Goal: Book appointment/travel/reservation

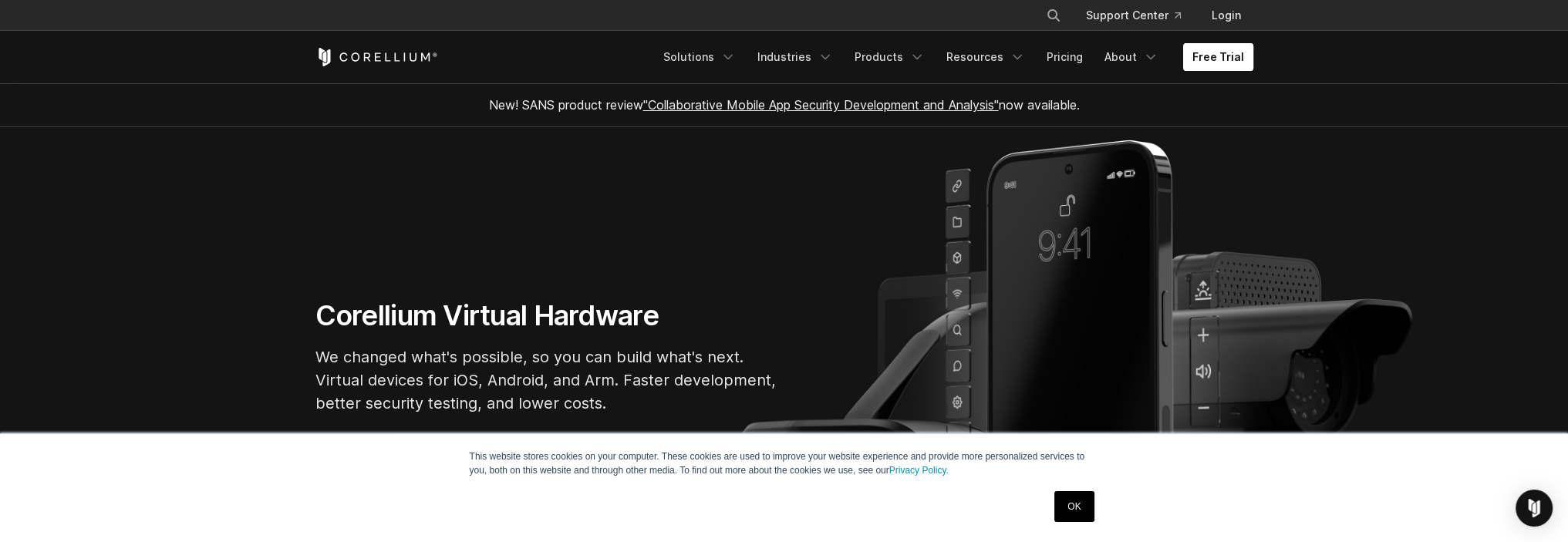
click at [1221, 56] on link "Free Trial" at bounding box center [1218, 57] width 70 height 28
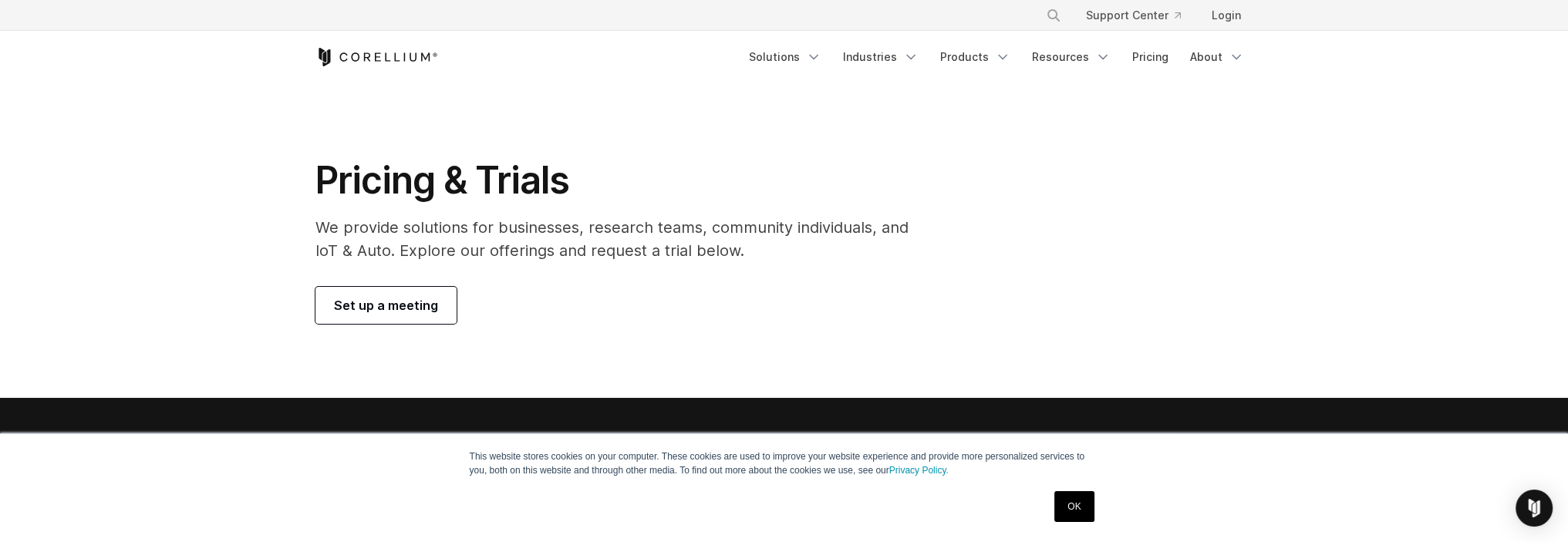
click at [1063, 518] on link "OK" at bounding box center [1074, 506] width 39 height 31
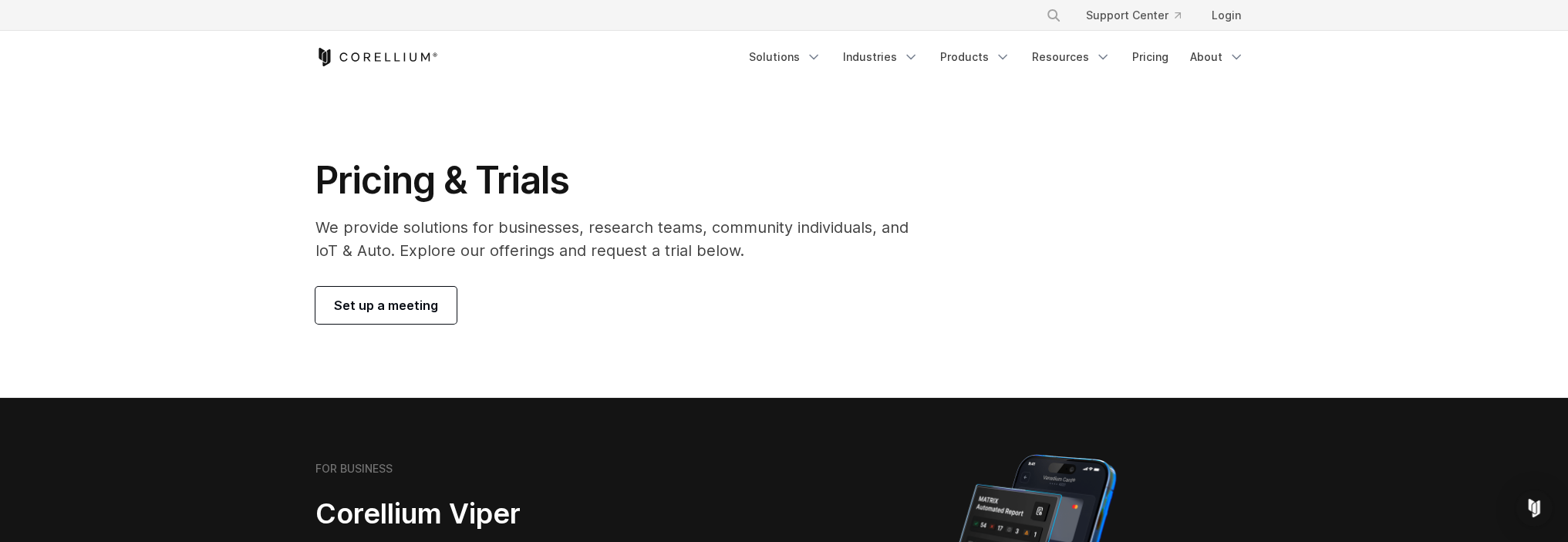
click at [401, 307] on span "Set up a meeting" at bounding box center [387, 304] width 104 height 18
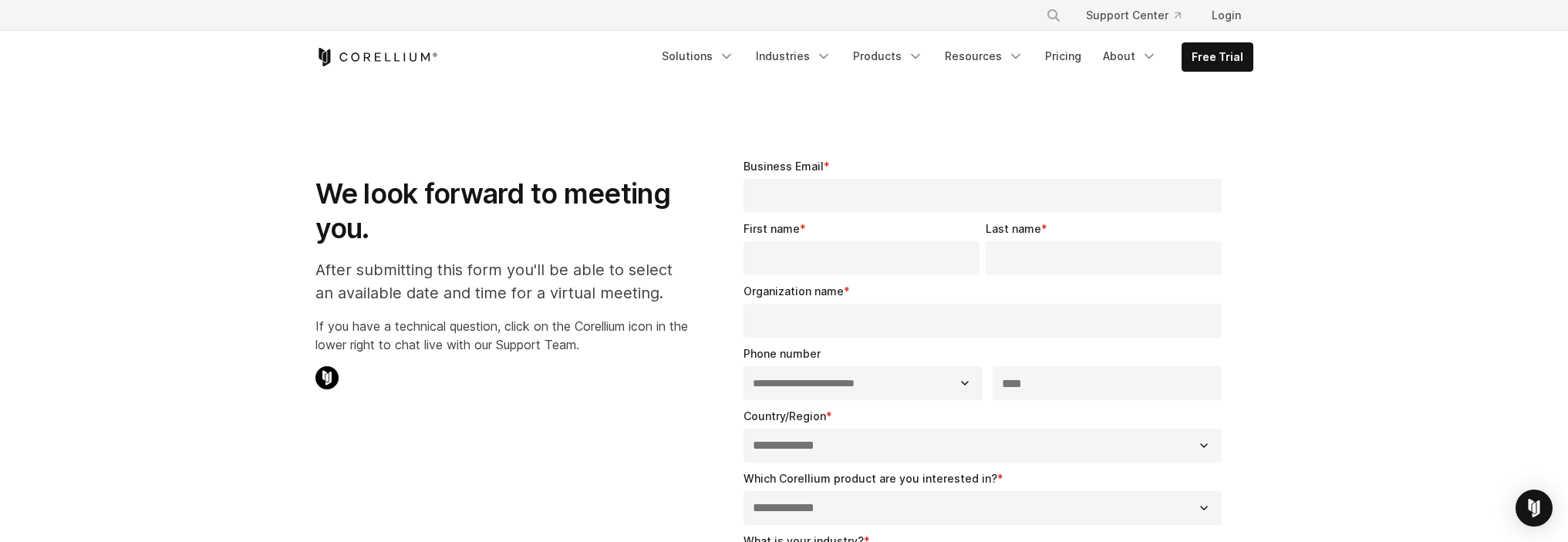
select select "**"
